Goal: Information Seeking & Learning: Learn about a topic

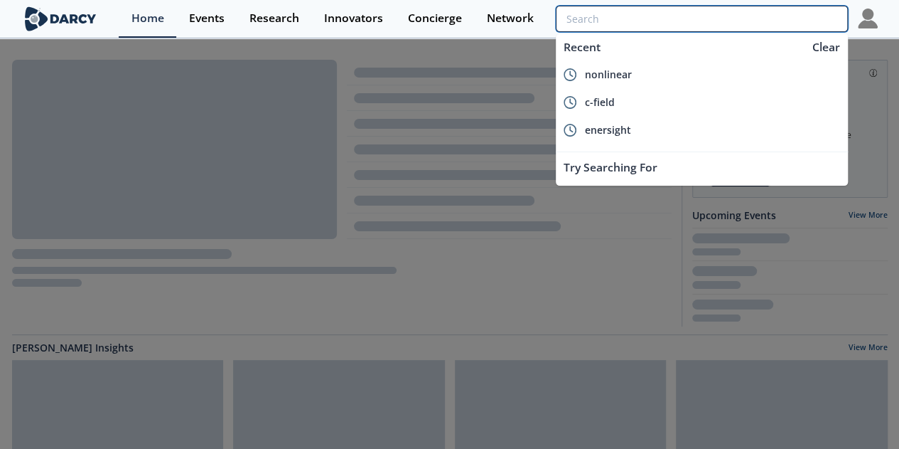
click at [779, 18] on input "search" at bounding box center [702, 19] width 292 height 26
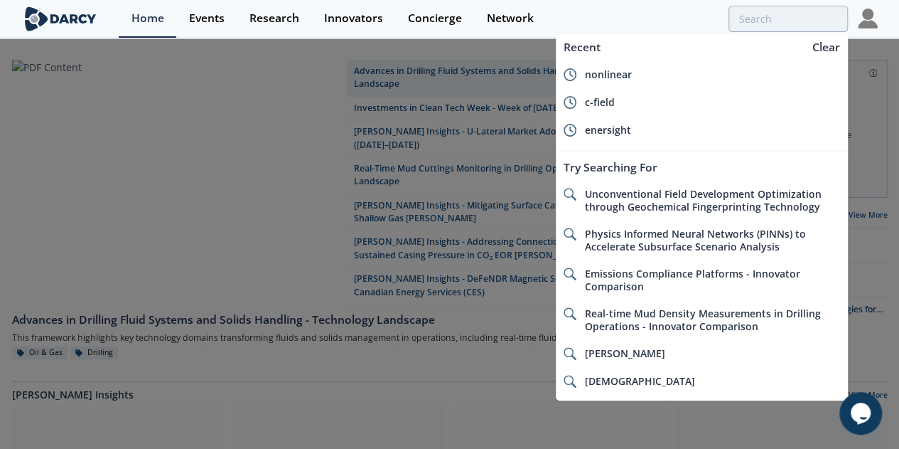
click at [878, 26] on img at bounding box center [868, 19] width 20 height 20
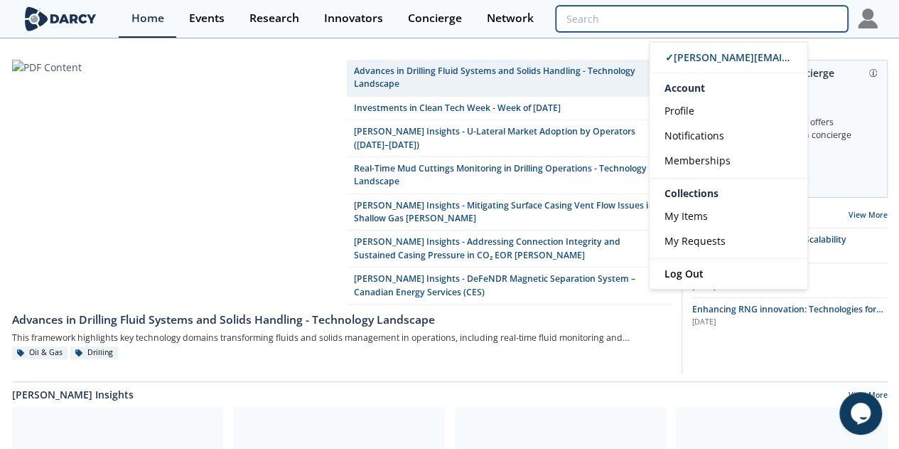
click at [828, 20] on input "search" at bounding box center [702, 19] width 292 height 26
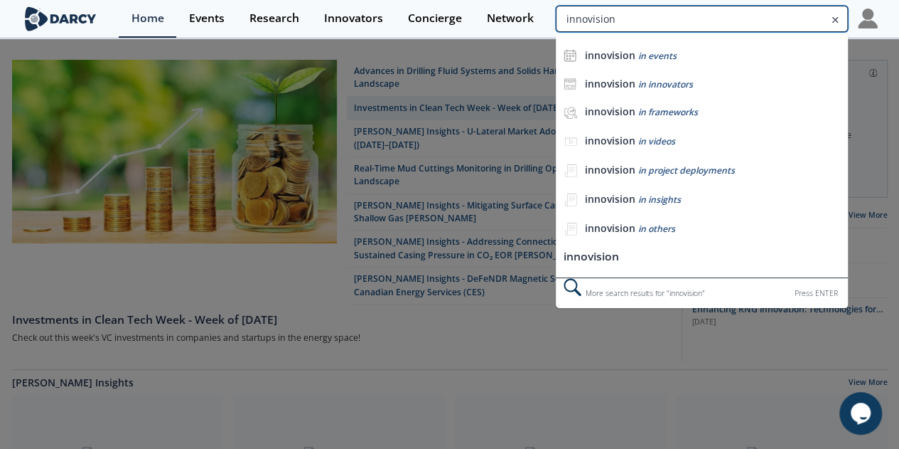
type input "innovision"
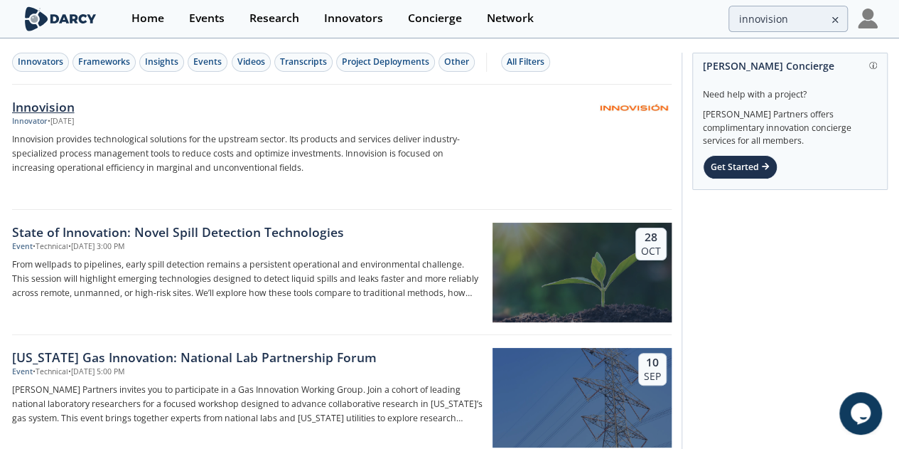
click at [48, 110] on div "Innovision" at bounding box center [247, 106] width 471 height 18
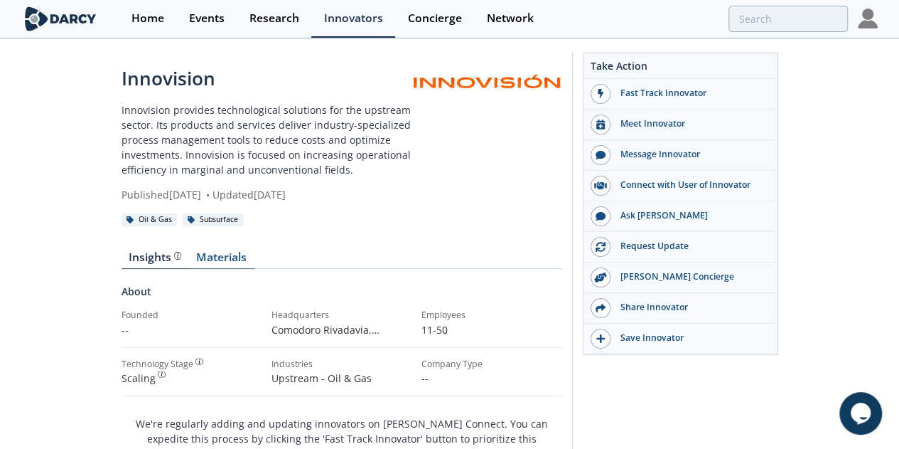
click at [189, 252] on link "Materials" at bounding box center [221, 260] width 65 height 17
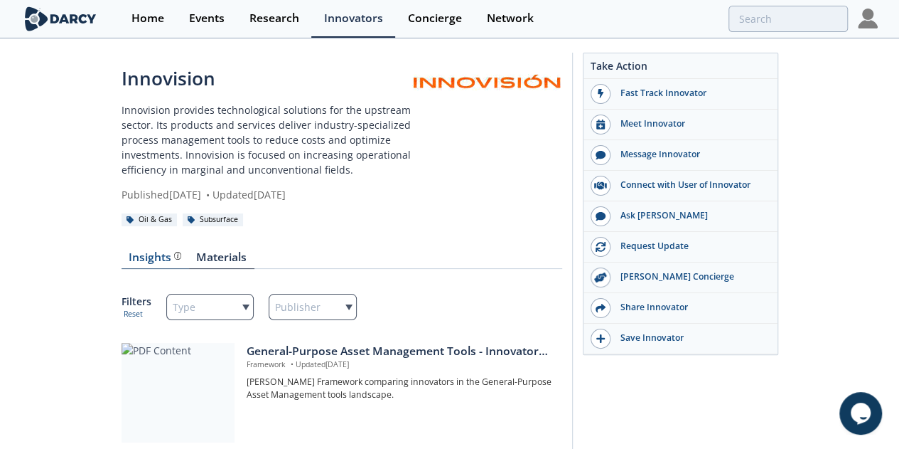
click at [129, 252] on div "Insights" at bounding box center [155, 257] width 53 height 11
